Goal: Transaction & Acquisition: Purchase product/service

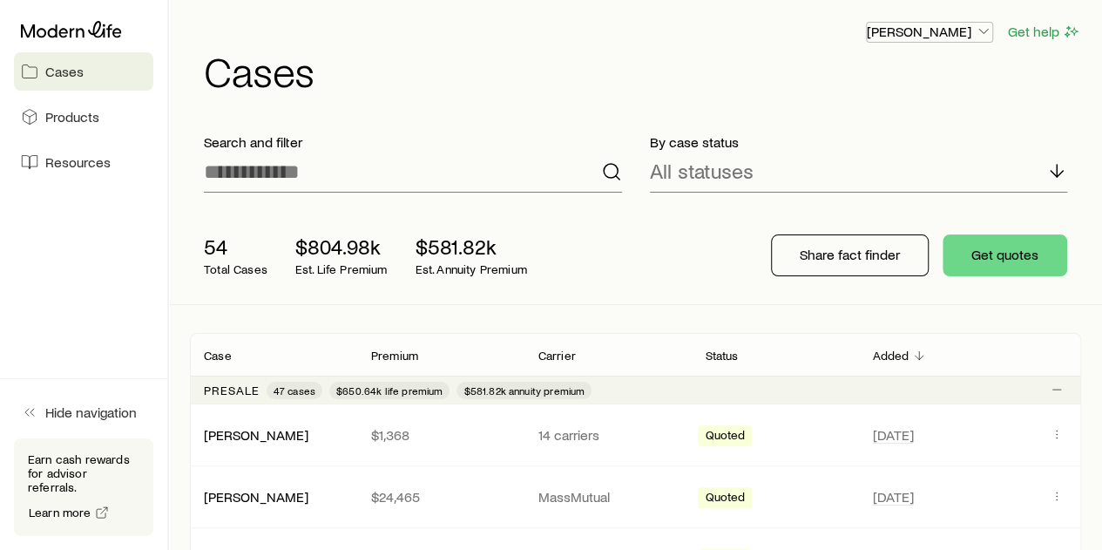
click at [932, 29] on p "[PERSON_NAME]" at bounding box center [929, 31] width 125 height 17
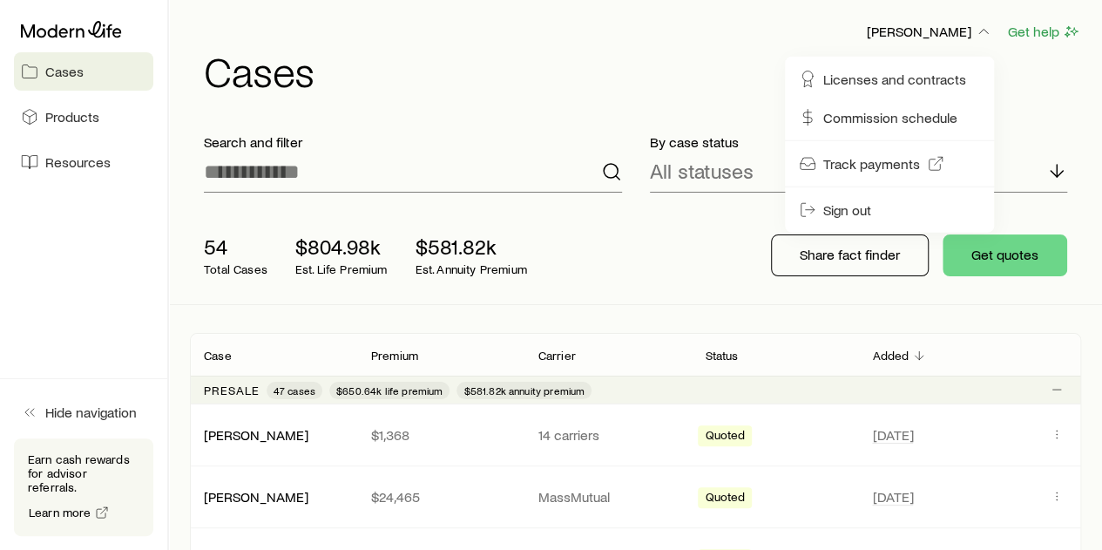
click at [641, 214] on div "54 Total Cases $804.98k Est. Life Premium $581.82k Est. Annuity Premium Share f…" at bounding box center [636, 256] width 892 height 98
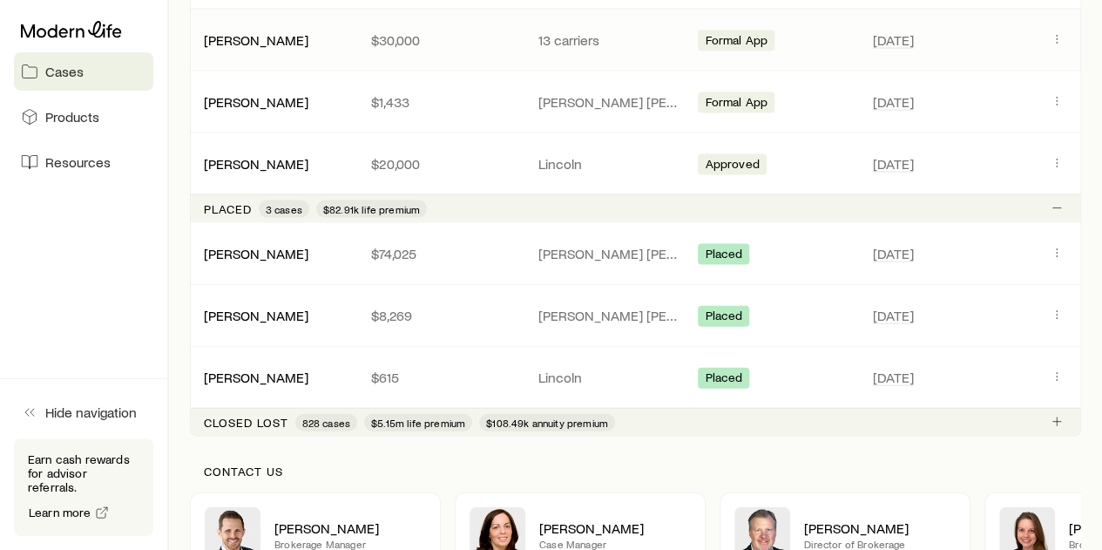
scroll to position [1797, 0]
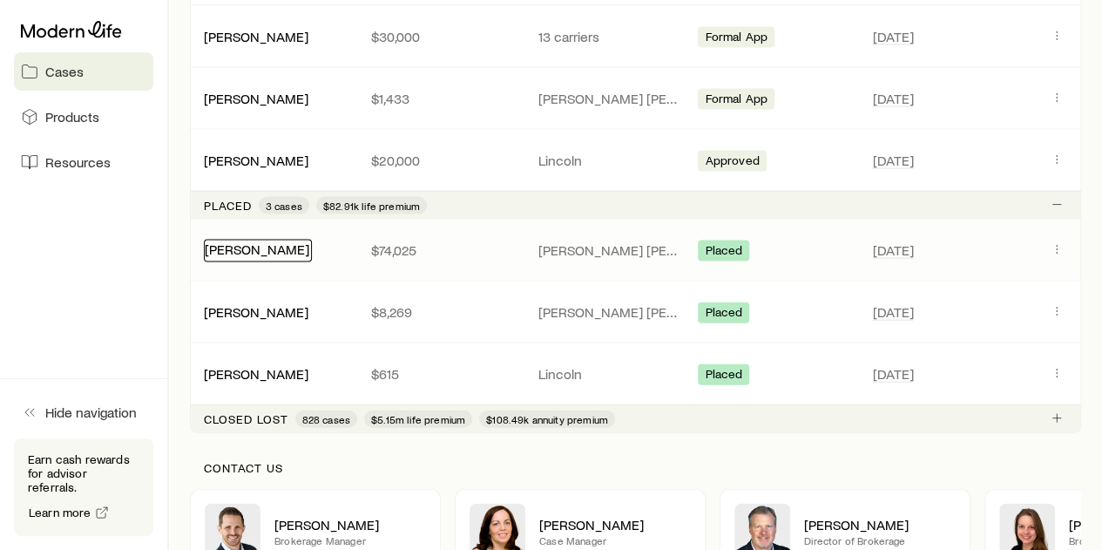
click at [263, 247] on link "[PERSON_NAME]" at bounding box center [257, 249] width 105 height 17
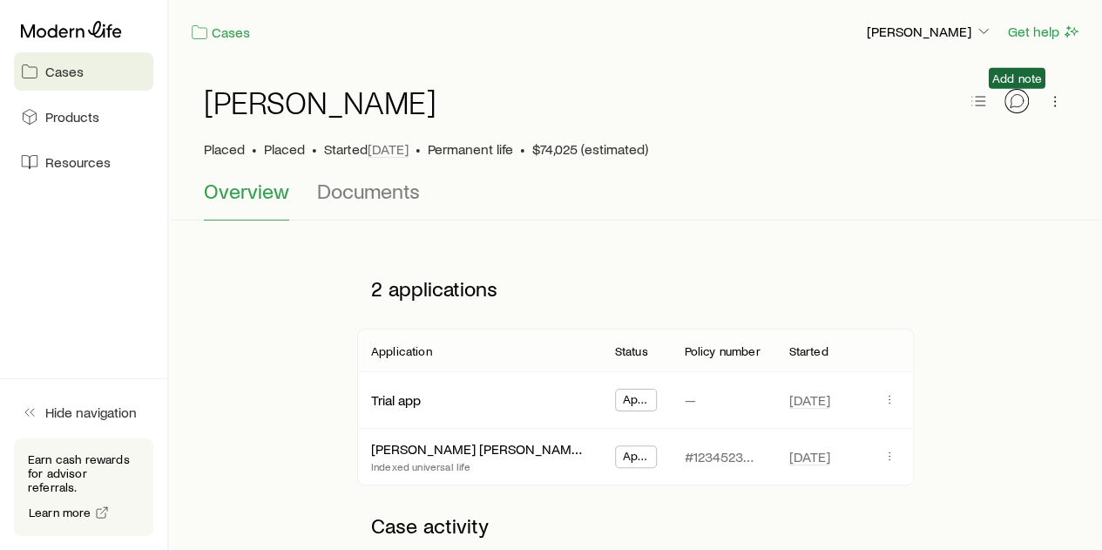
click at [1020, 99] on icon "button" at bounding box center [1016, 100] width 17 height 17
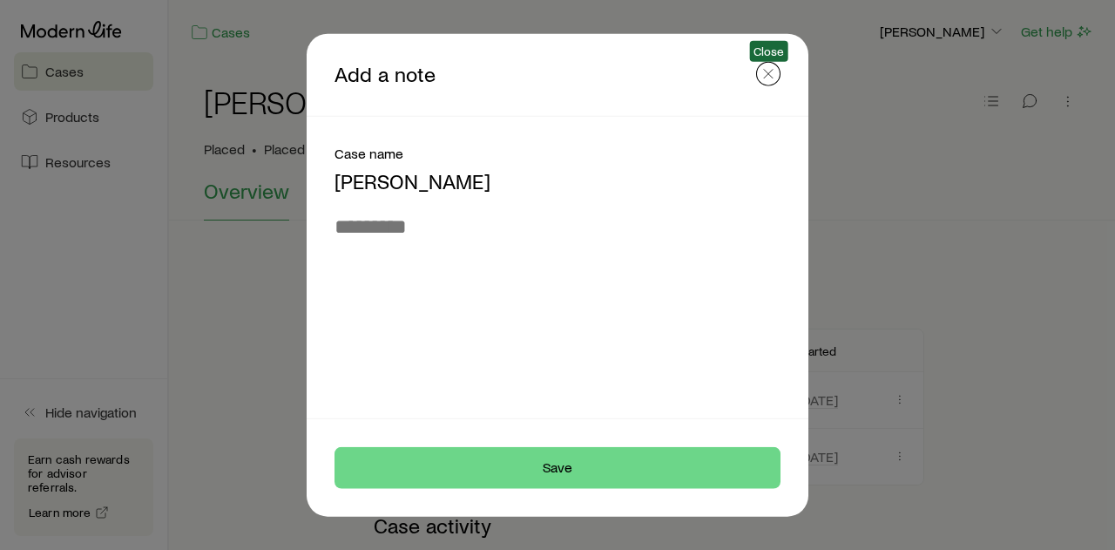
click at [760, 81] on icon "button" at bounding box center [768, 72] width 17 height 17
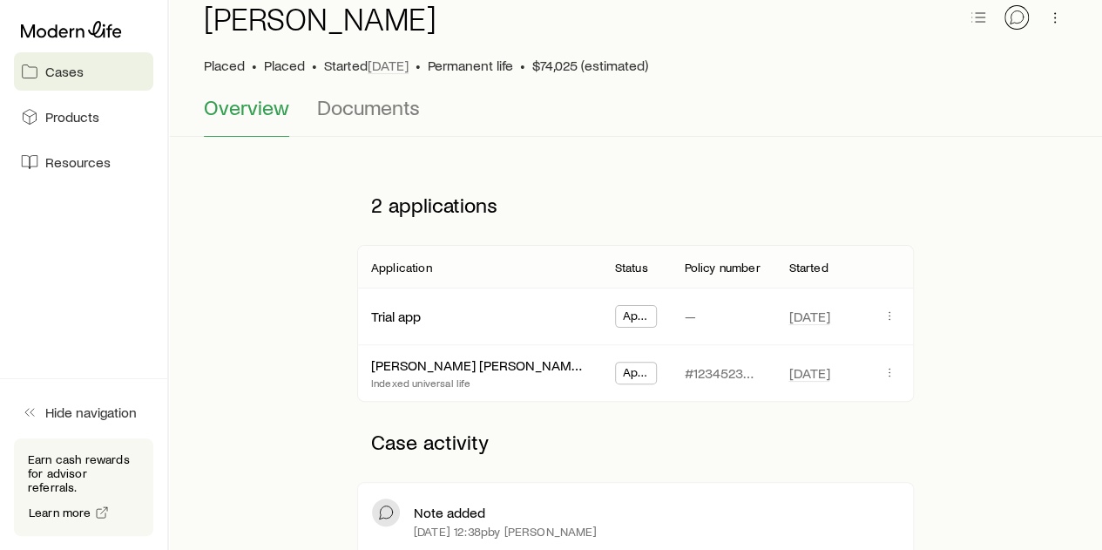
scroll to position [82, 0]
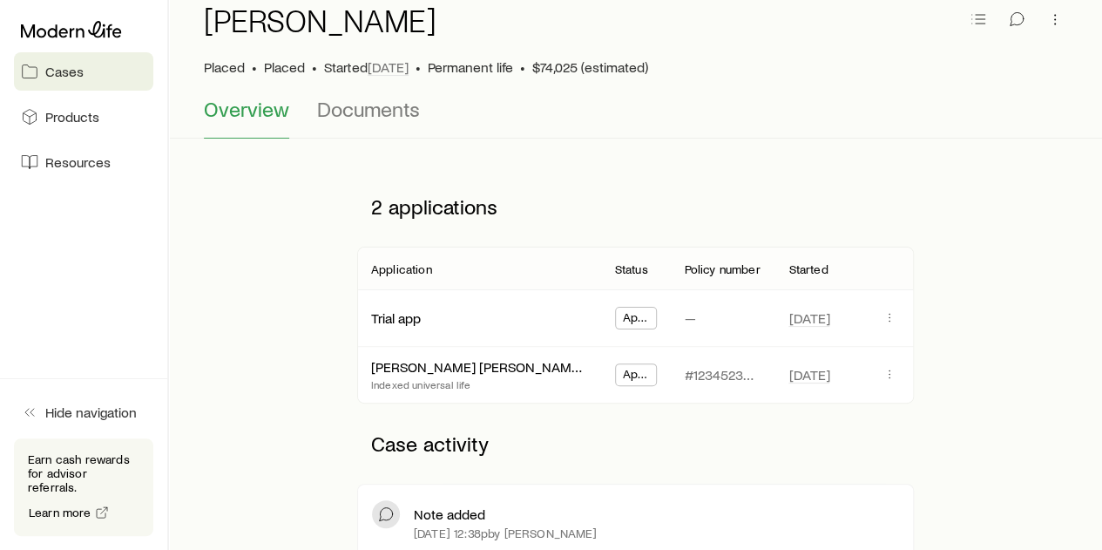
click at [525, 374] on div "[PERSON_NAME] [PERSON_NAME] Protection IUL 24 Indexed universal life" at bounding box center [479, 375] width 216 height 34
click at [528, 367] on link "[PERSON_NAME] [PERSON_NAME] Protection IUL 24" at bounding box center [531, 364] width 319 height 17
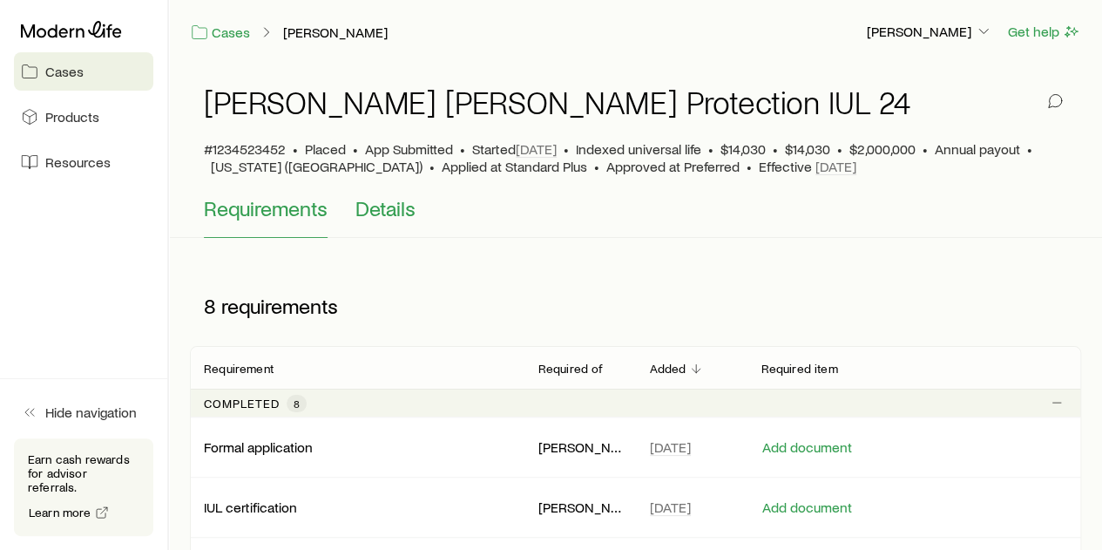
click at [397, 215] on span "Details" at bounding box center [386, 208] width 60 height 24
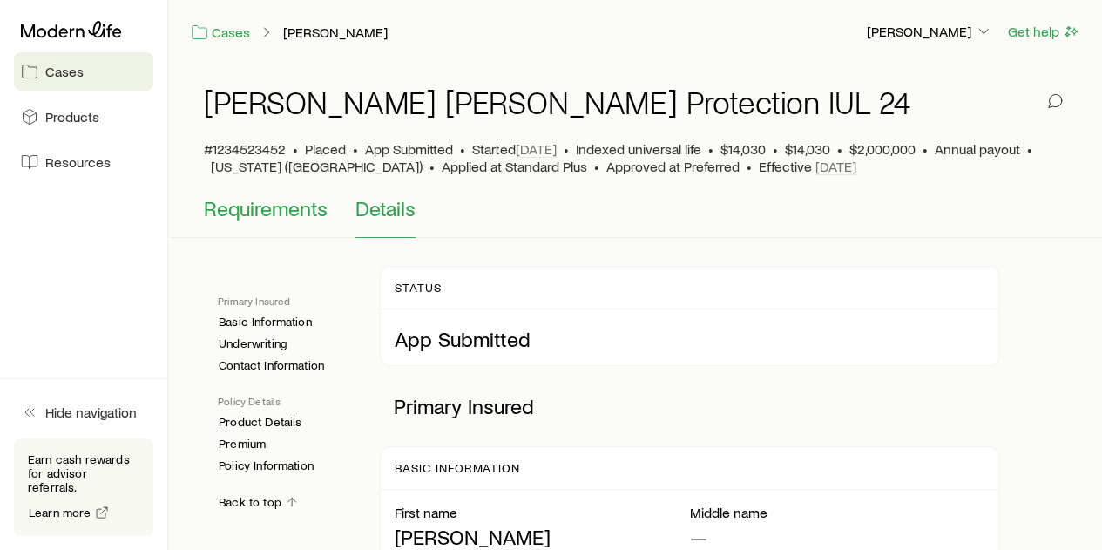
click at [317, 220] on button "Requirements" at bounding box center [266, 217] width 124 height 42
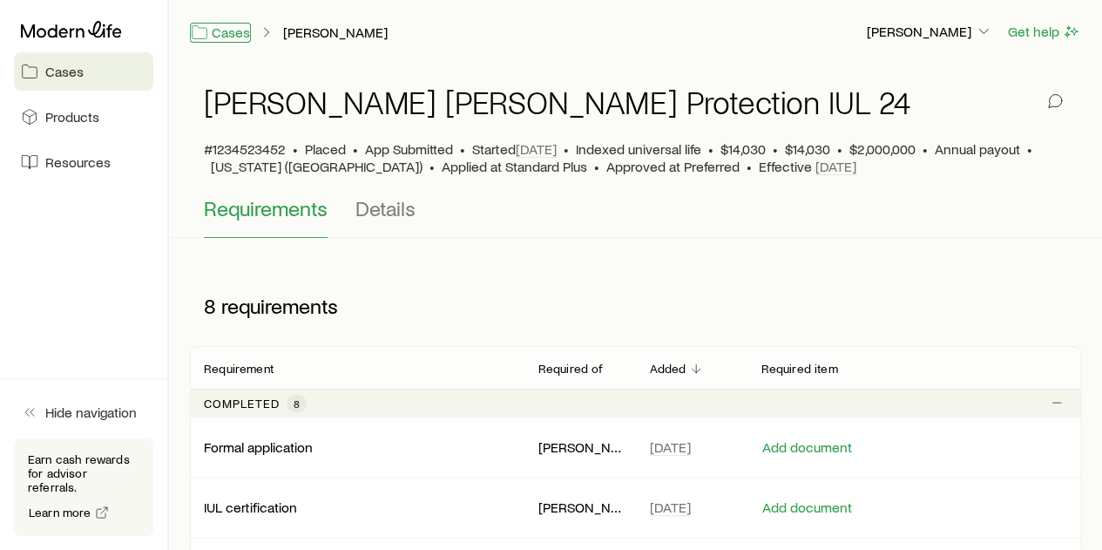
click at [239, 35] on link "Cases" at bounding box center [220, 33] width 61 height 20
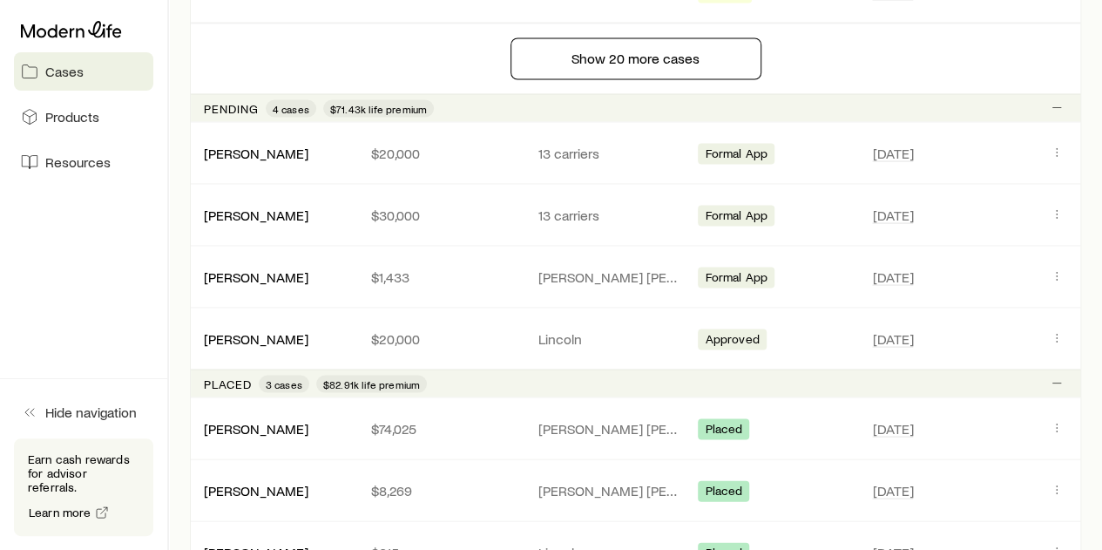
scroll to position [1623, 0]
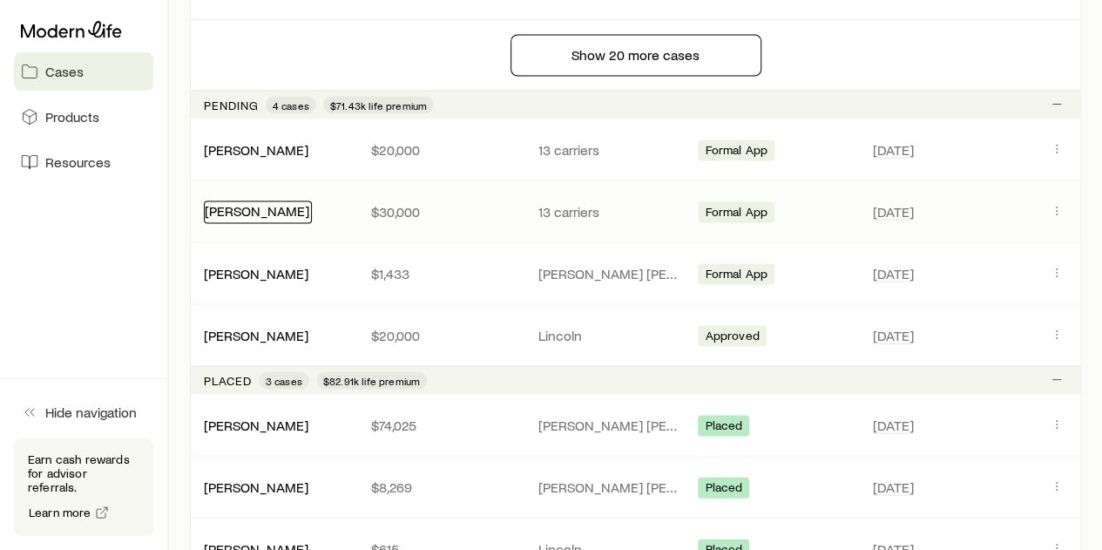
click at [257, 201] on link "[PERSON_NAME]" at bounding box center [257, 209] width 105 height 17
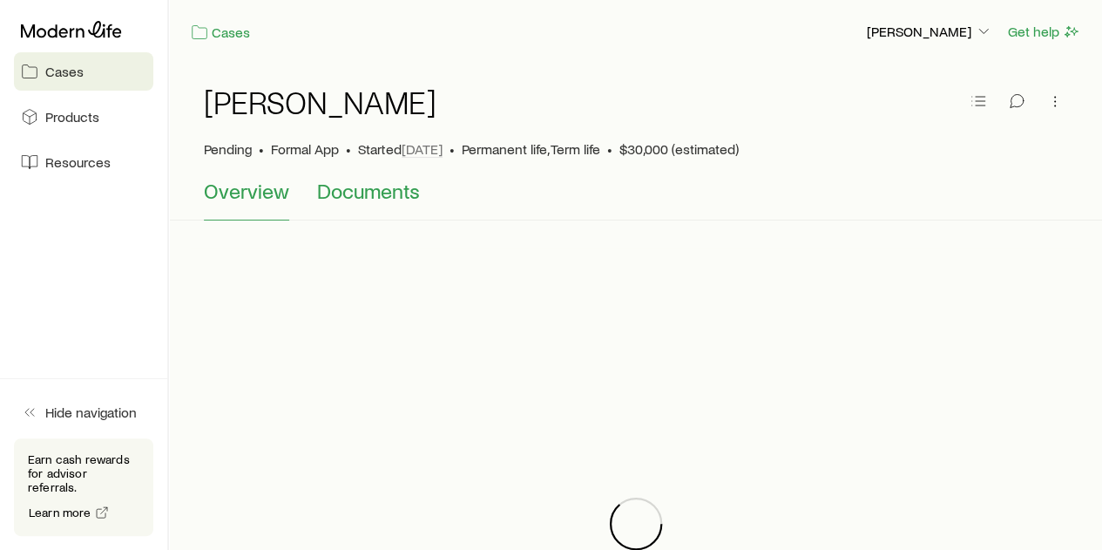
click at [345, 186] on span "Documents" at bounding box center [368, 191] width 103 height 24
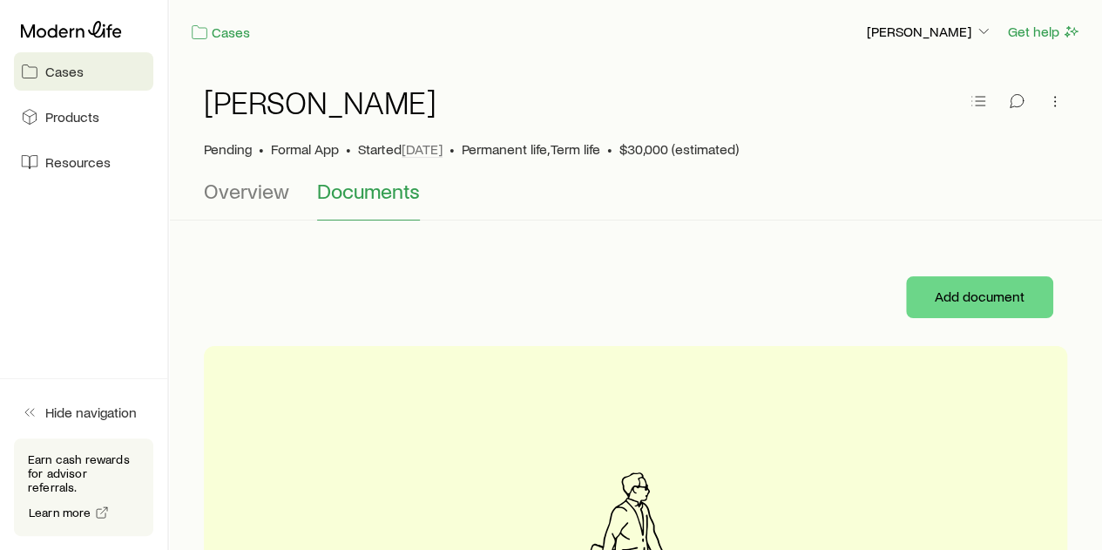
click at [106, 58] on link "Cases" at bounding box center [83, 71] width 139 height 38
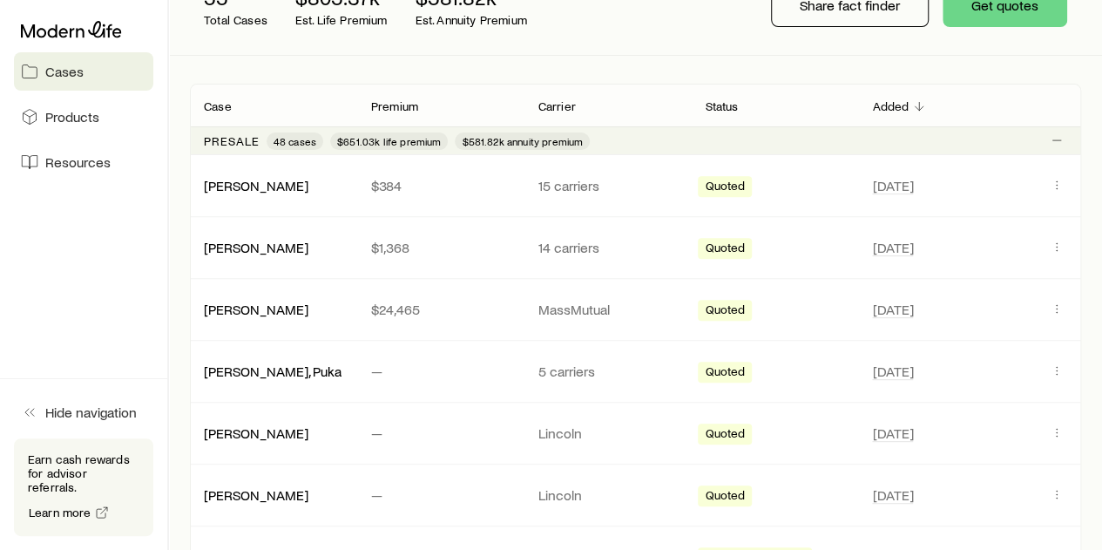
scroll to position [281, 0]
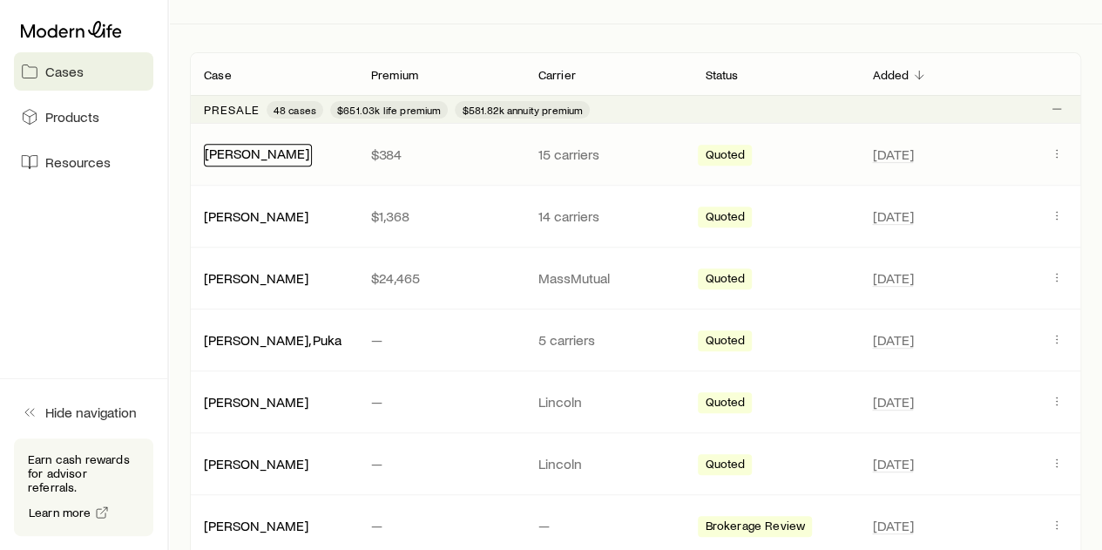
click at [240, 158] on link "[PERSON_NAME]" at bounding box center [257, 153] width 105 height 17
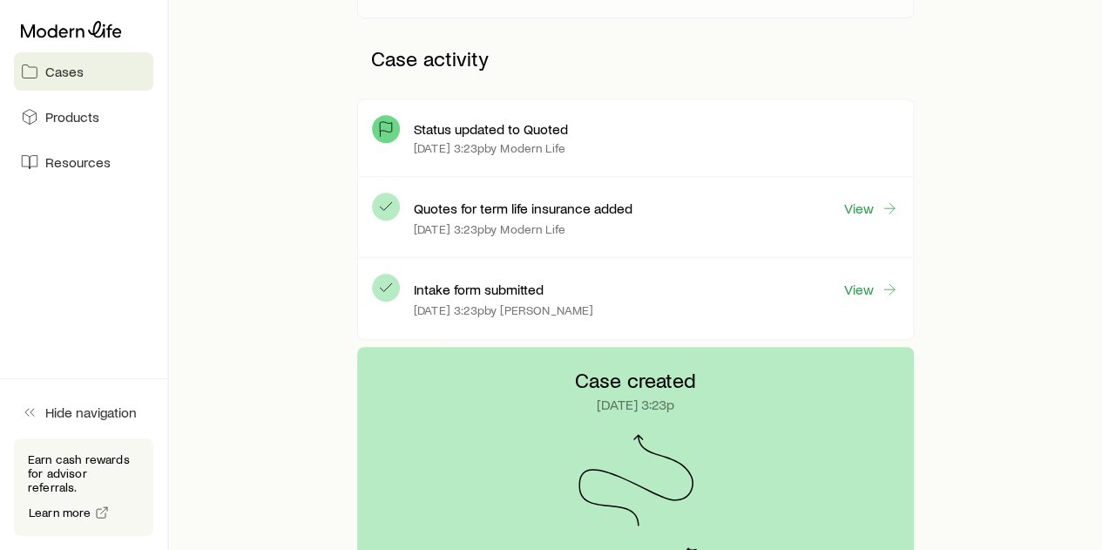
scroll to position [429, 0]
click at [871, 204] on link "View" at bounding box center [872, 208] width 56 height 20
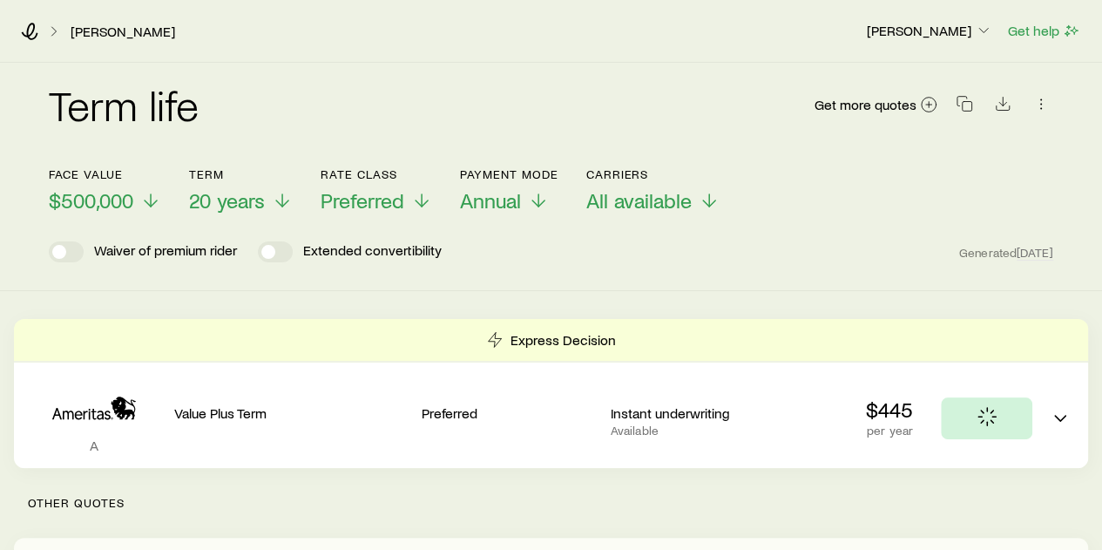
click at [871, 204] on div "Face value $500,000 Term 20 years Rate Class Preferred Payment Mode Annual Carr…" at bounding box center [551, 179] width 1005 height 67
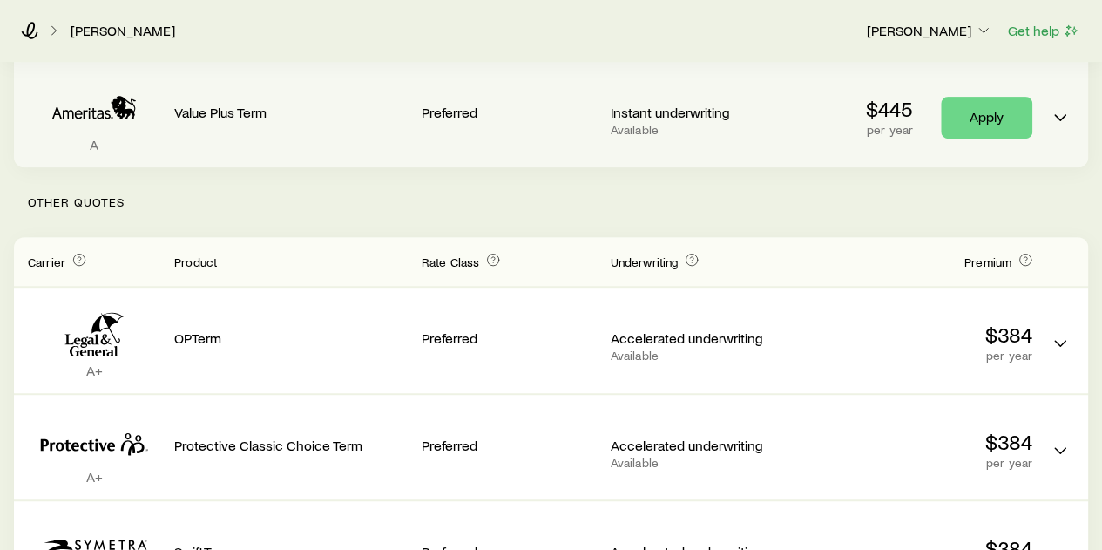
scroll to position [439, 0]
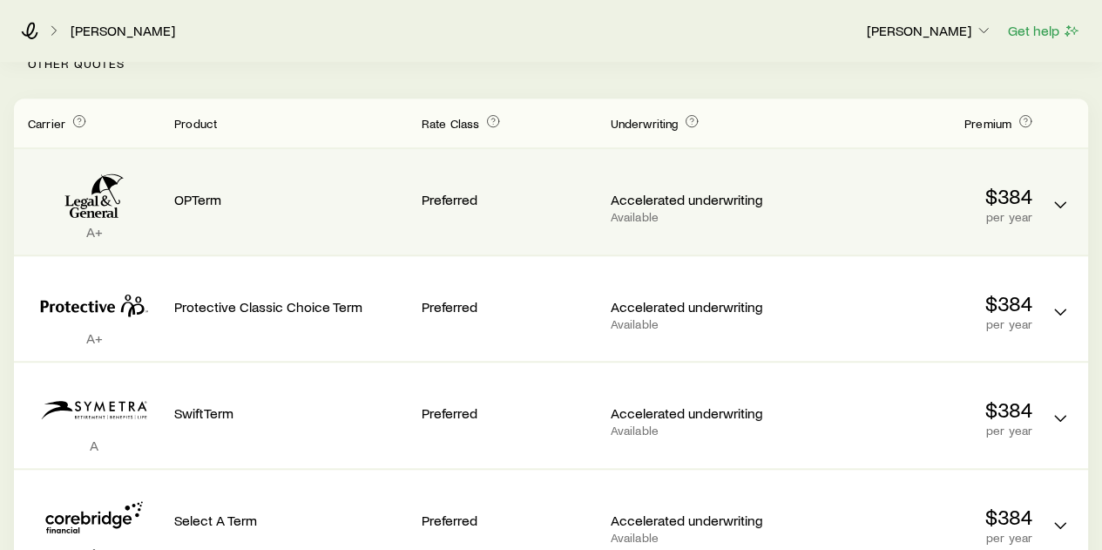
click at [620, 220] on p "Available" at bounding box center [698, 217] width 175 height 14
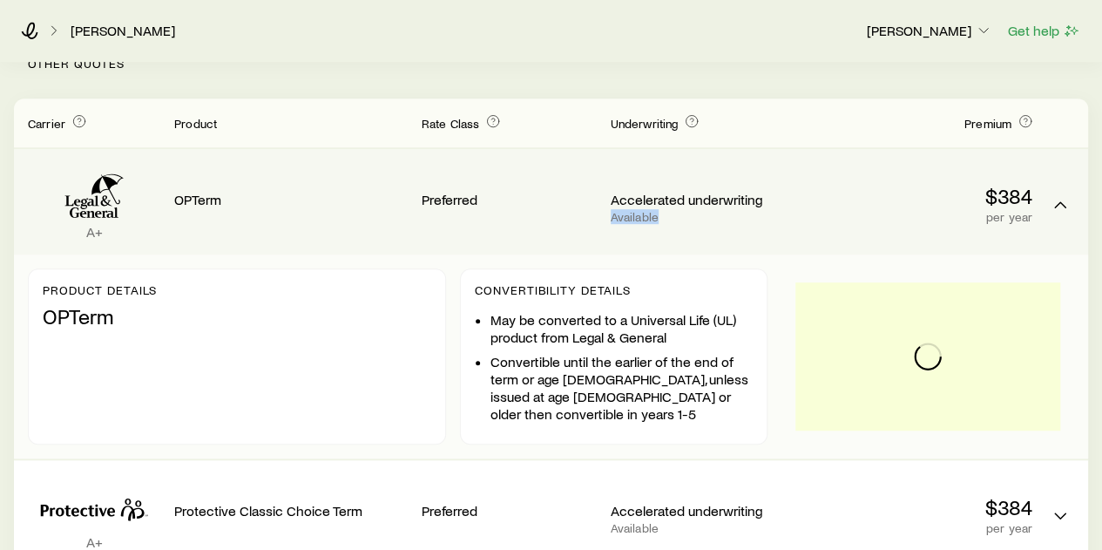
click at [620, 220] on p "Available" at bounding box center [698, 217] width 175 height 14
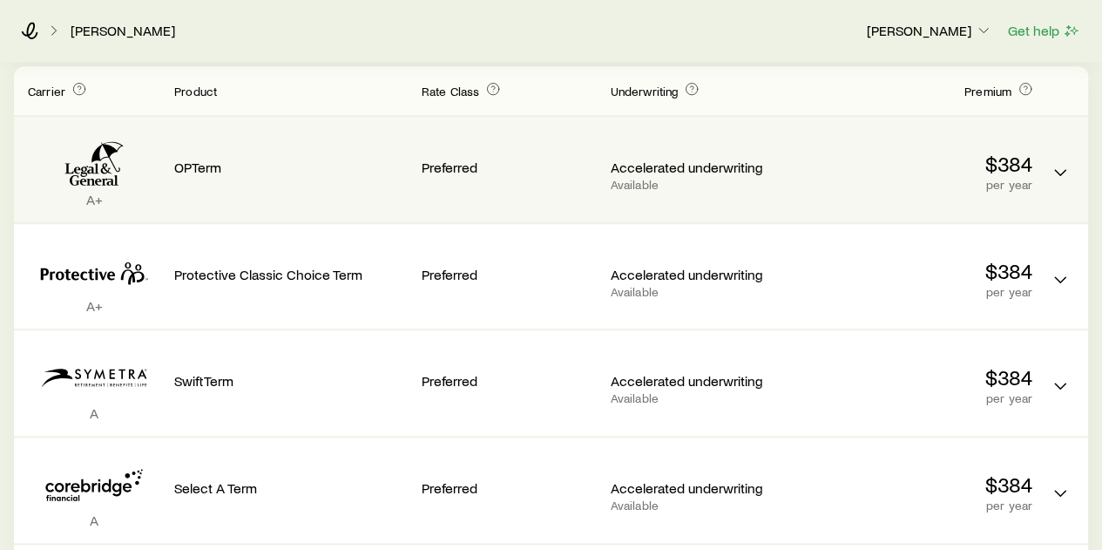
click at [675, 161] on p "Accelerated underwriting" at bounding box center [698, 167] width 175 height 17
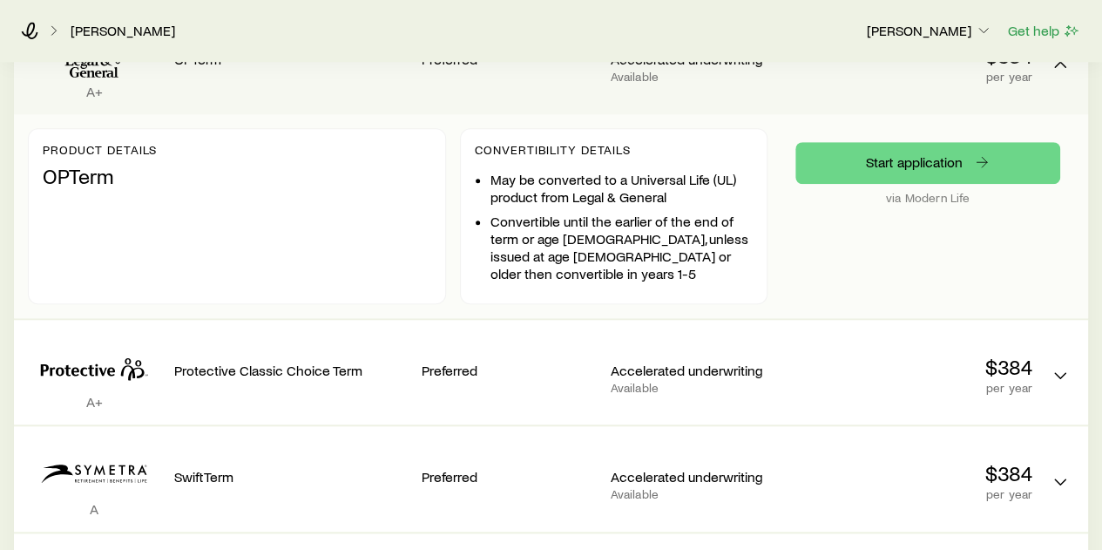
scroll to position [581, 0]
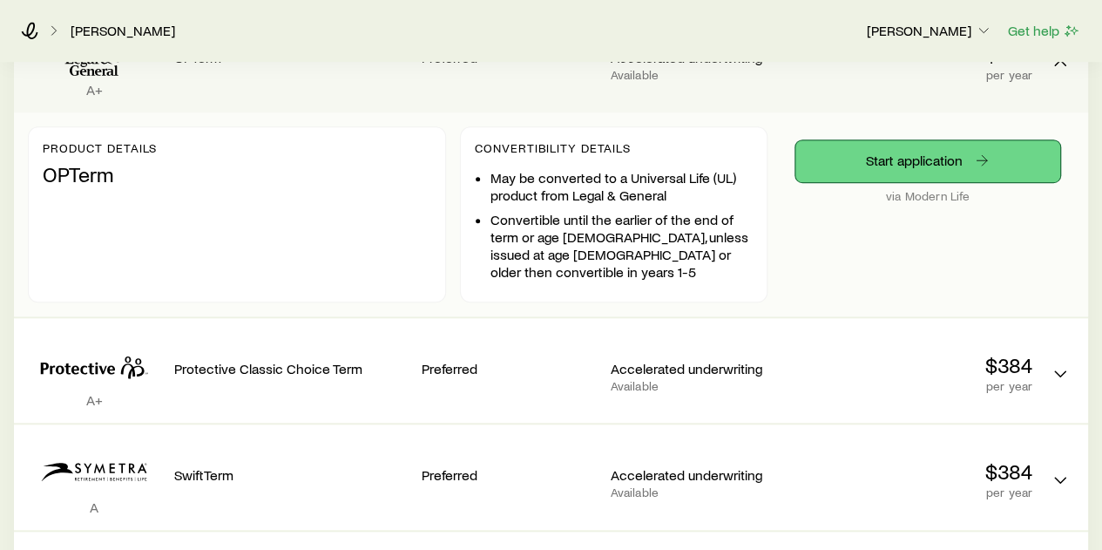
click at [911, 154] on link "Start application" at bounding box center [928, 161] width 265 height 42
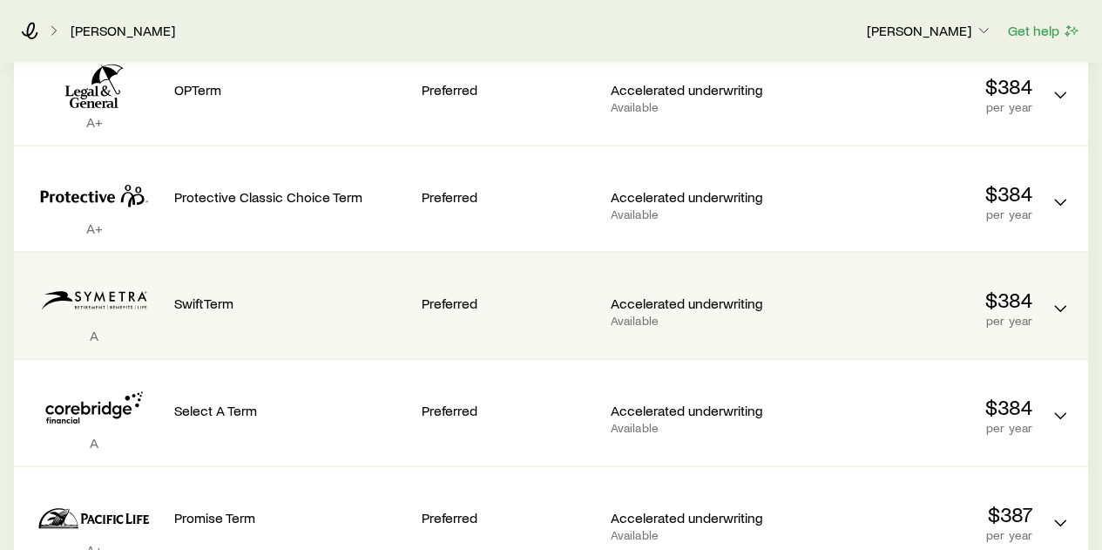
click at [699, 292] on div "Accelerated underwriting Available" at bounding box center [698, 297] width 175 height 61
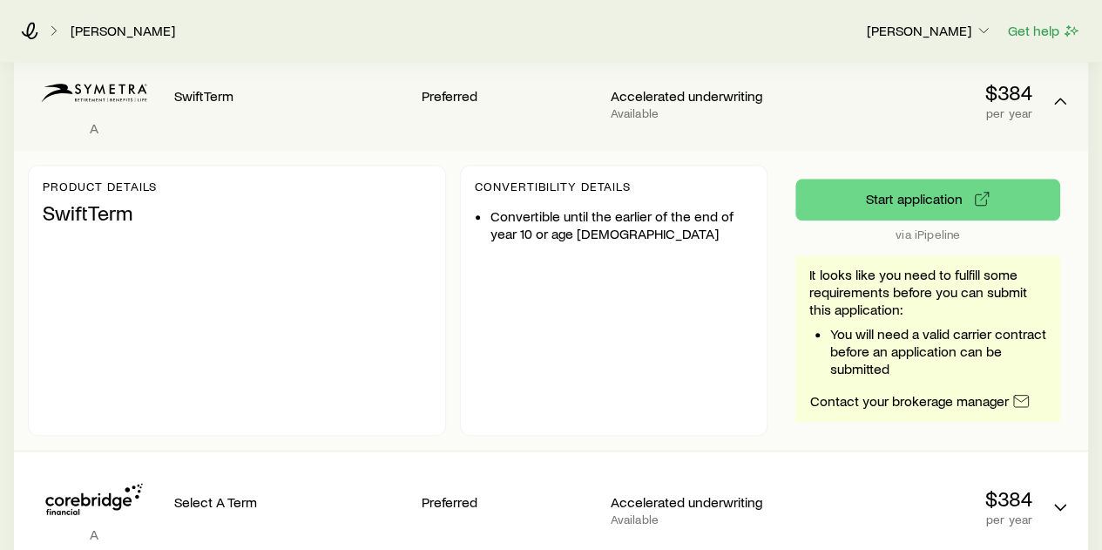
scroll to position [757, 0]
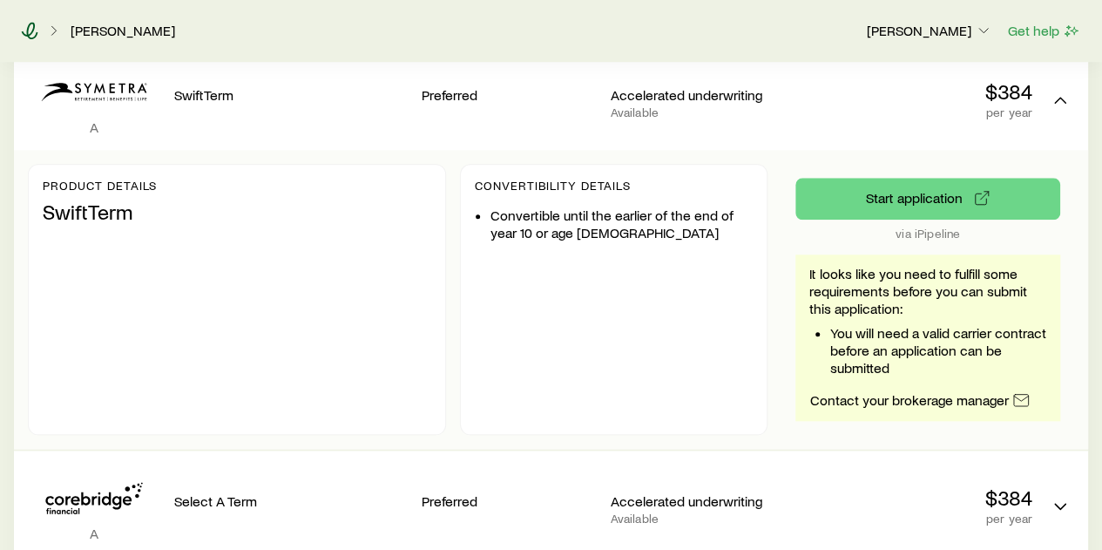
click at [31, 32] on icon at bounding box center [30, 30] width 17 height 17
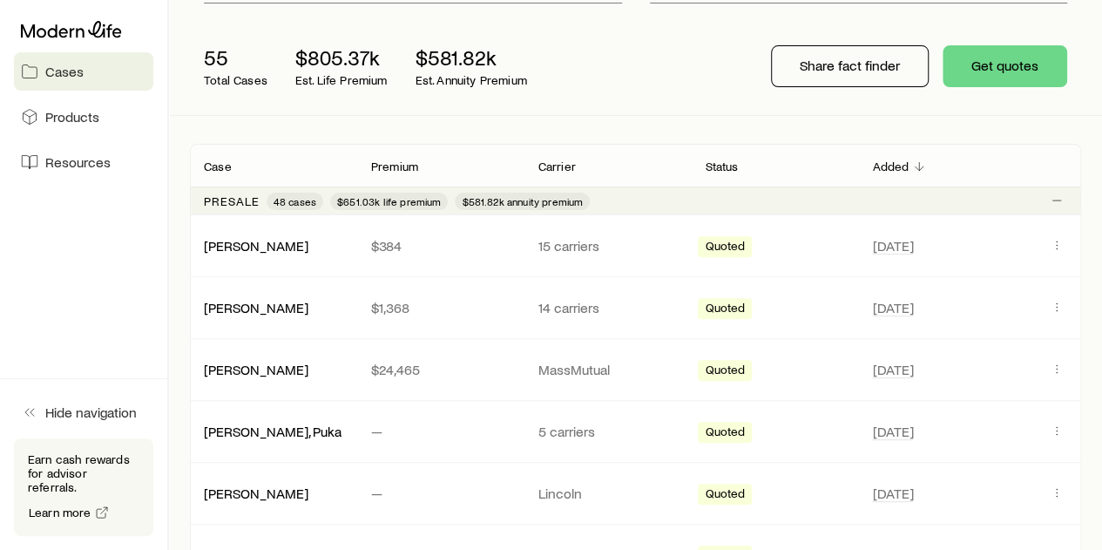
scroll to position [190, 0]
click at [238, 239] on link "[PERSON_NAME]" at bounding box center [257, 243] width 105 height 17
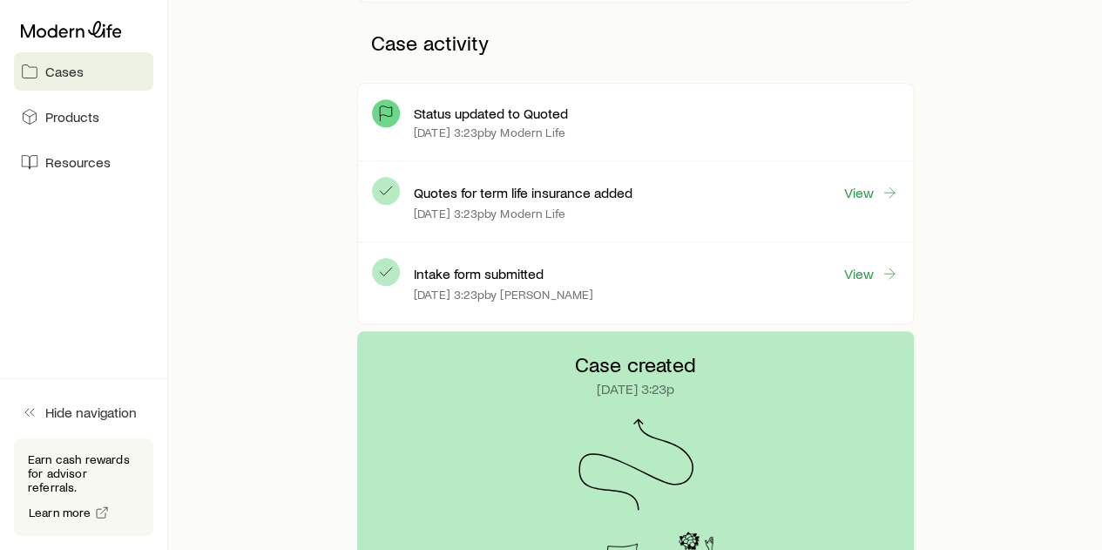
scroll to position [511, 0]
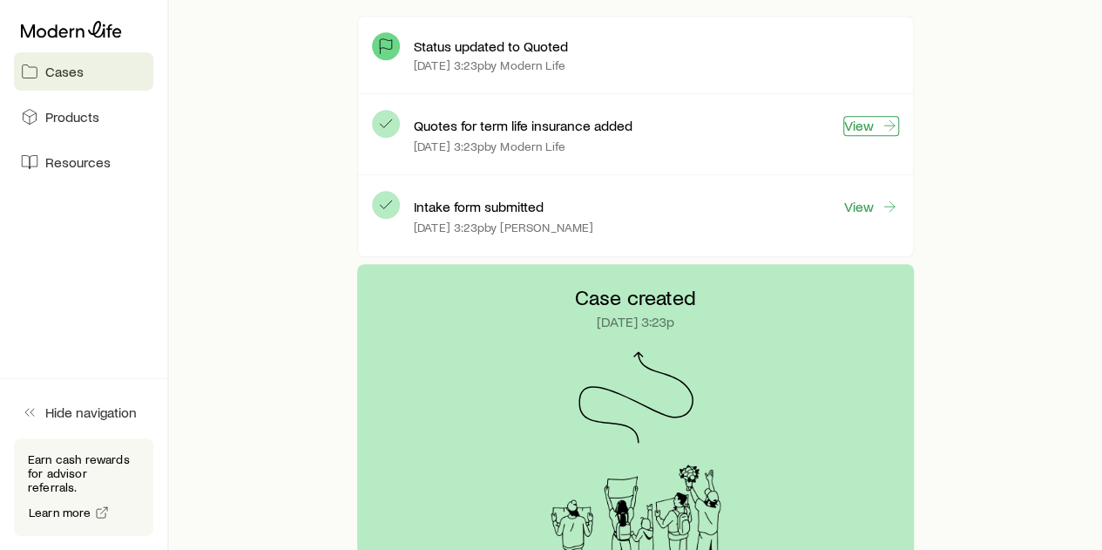
click at [872, 119] on link "View" at bounding box center [872, 126] width 56 height 20
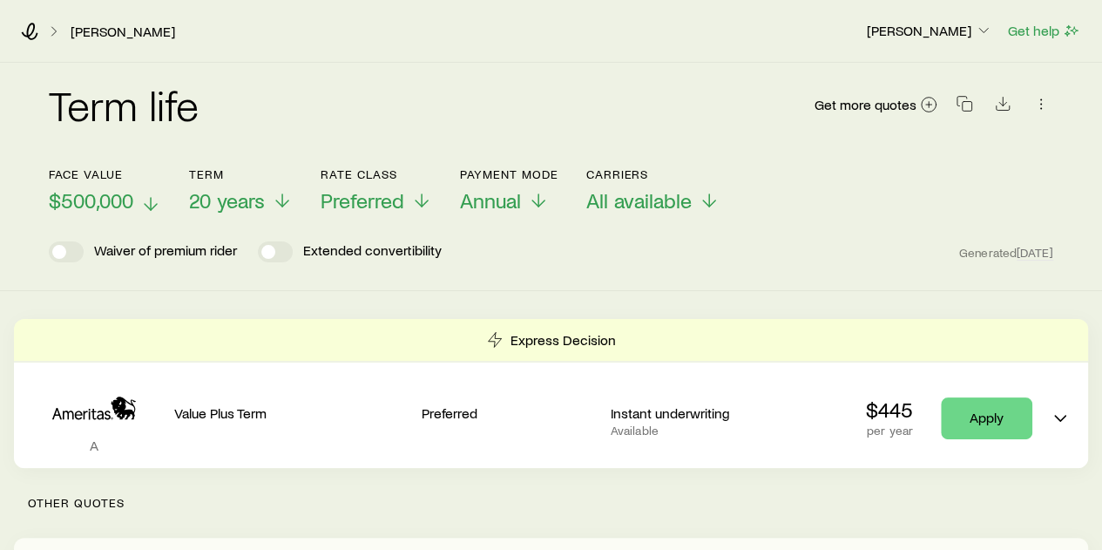
click at [105, 201] on span "$500,000" at bounding box center [91, 200] width 85 height 24
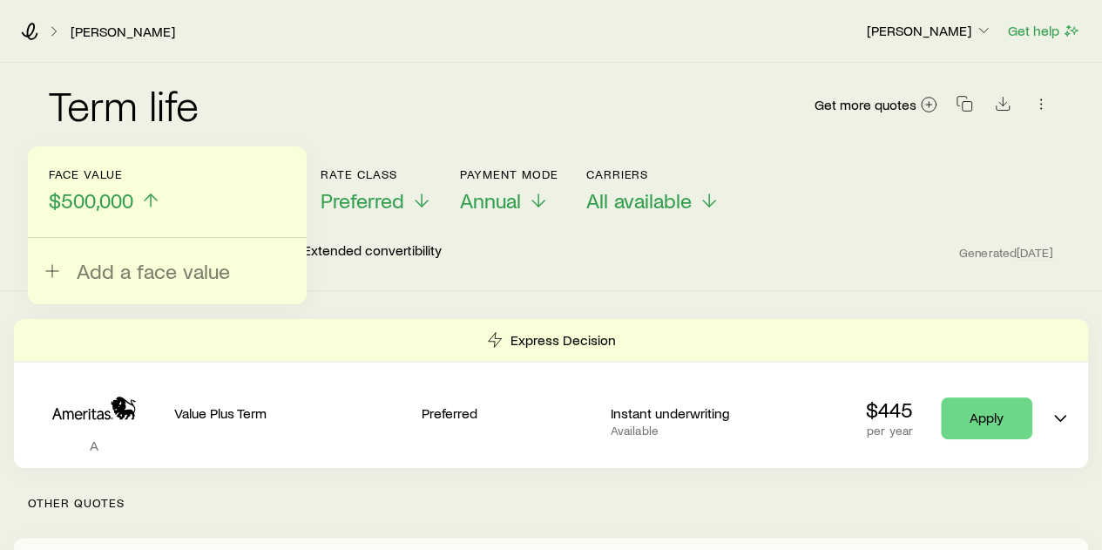
click at [525, 258] on div "Waiver of premium rider Extended convertibility Generated [DATE]" at bounding box center [551, 251] width 1005 height 21
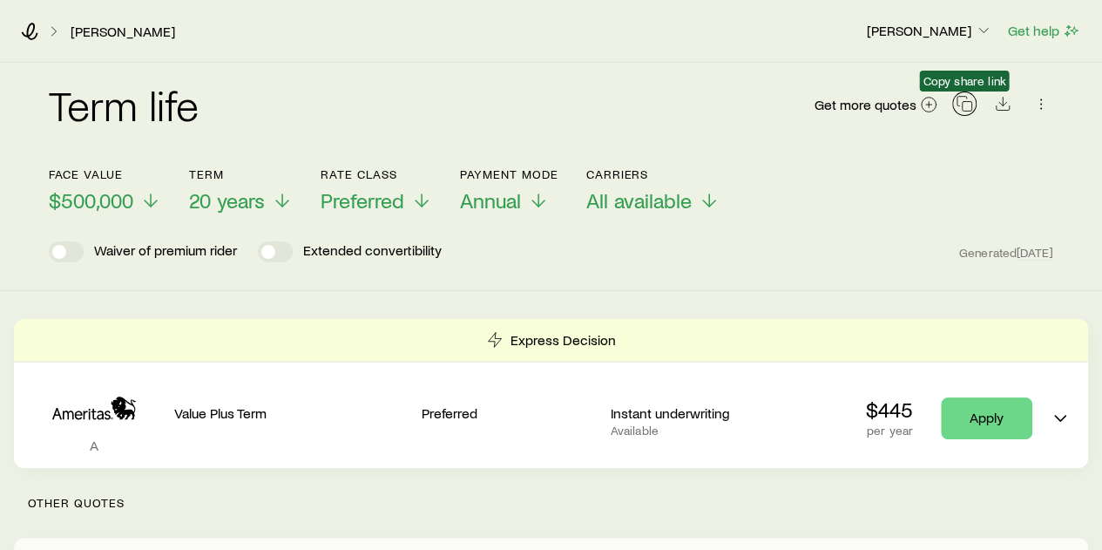
click at [966, 104] on icon "button" at bounding box center [964, 103] width 17 height 17
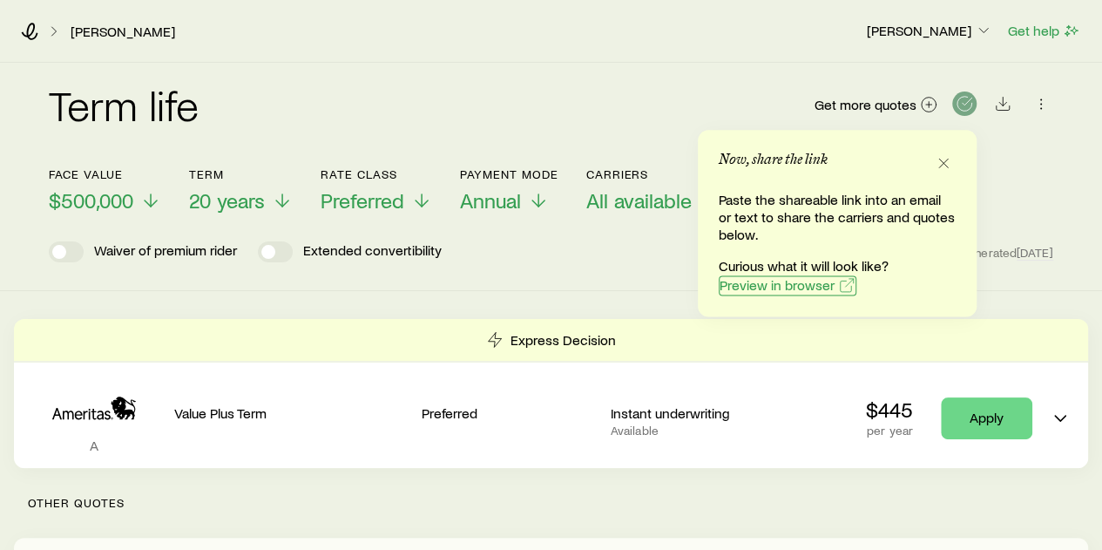
click at [791, 289] on span "Preview in browser" at bounding box center [777, 285] width 115 height 14
click at [536, 247] on div "Waiver of premium rider Extended convertibility Generated [DATE]" at bounding box center [551, 251] width 1005 height 21
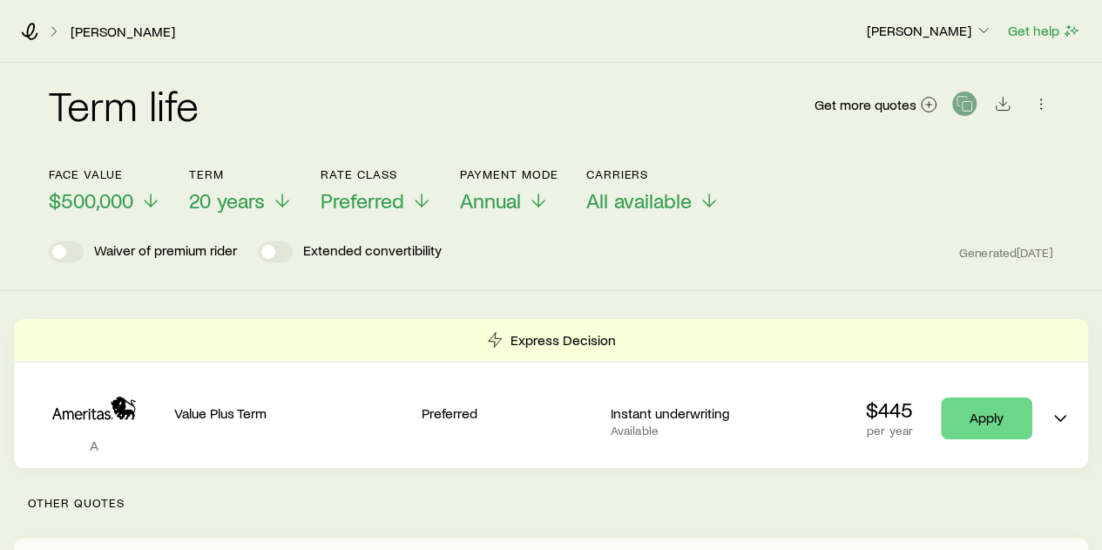
click at [31, 39] on div "[PERSON_NAME] [PERSON_NAME] Get help" at bounding box center [551, 31] width 1102 height 63
click at [31, 34] on icon at bounding box center [30, 31] width 17 height 17
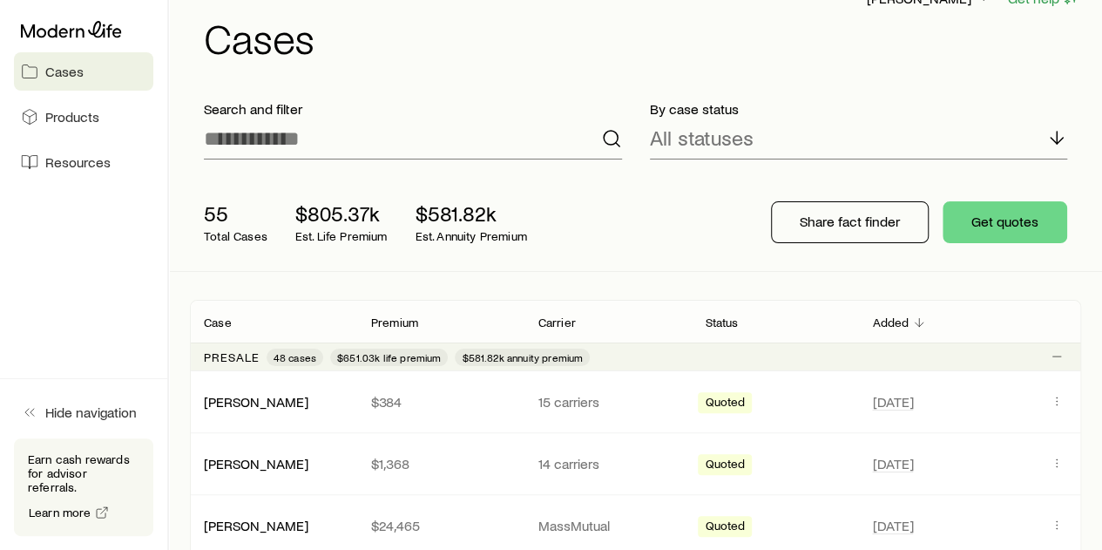
scroll to position [36, 0]
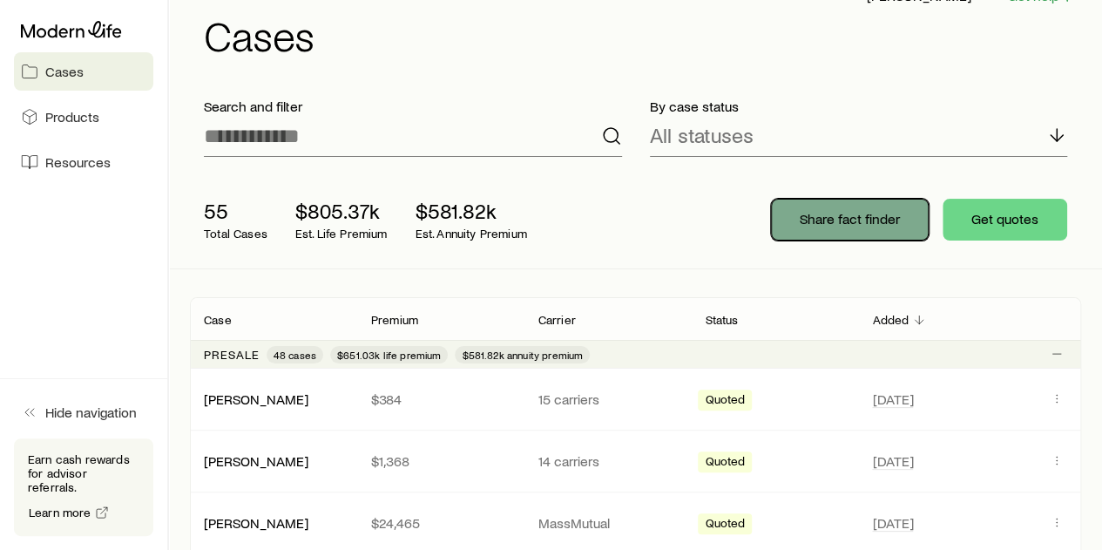
click at [816, 217] on p "Share fact finder" at bounding box center [850, 218] width 100 height 17
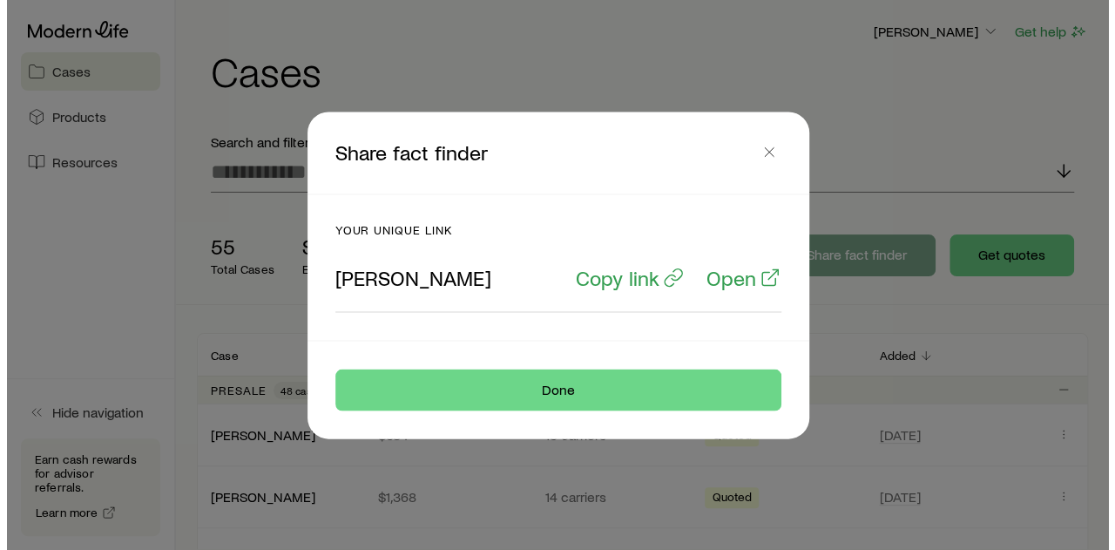
scroll to position [0, 0]
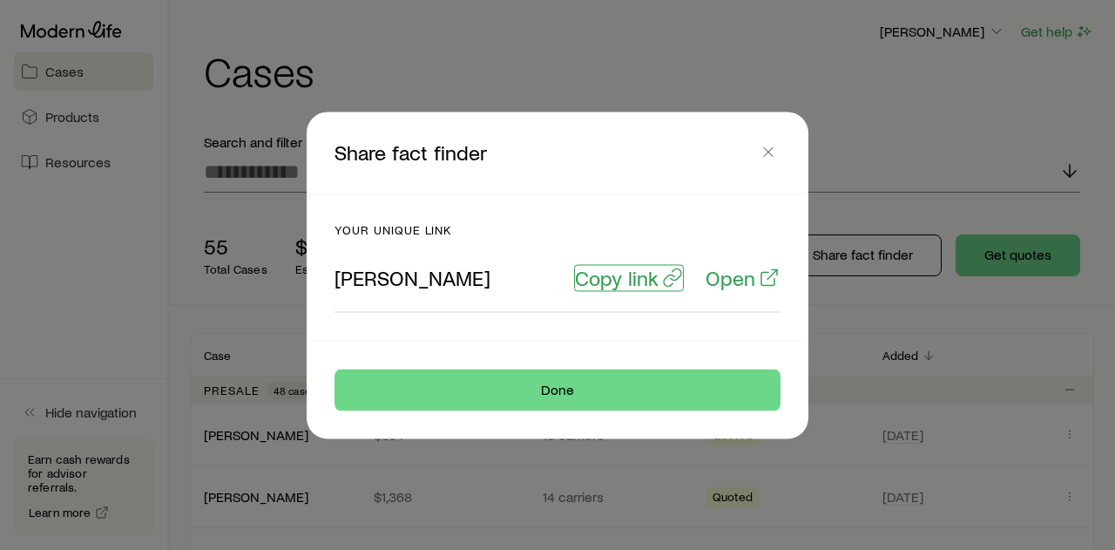
click at [625, 277] on p "Copy link" at bounding box center [617, 277] width 84 height 24
click at [708, 283] on p "Open" at bounding box center [731, 277] width 50 height 24
